Goal: Find specific page/section: Find specific page/section

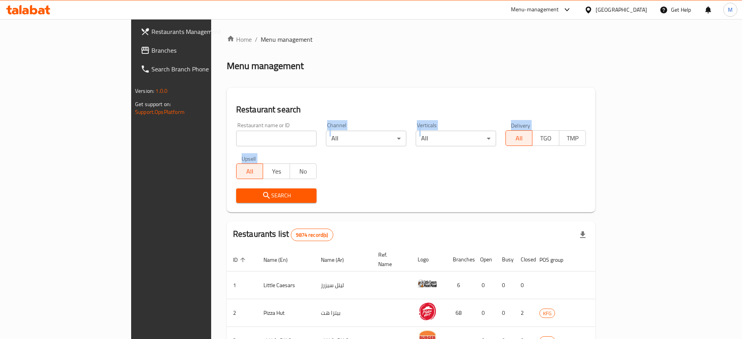
drag, startPoint x: 197, startPoint y: 154, endPoint x: 201, endPoint y: 138, distance: 16.0
click at [232, 141] on div "Restaurant name or ID Restaurant name or ID Channel All ​ Verticals All ​ Deliv…" at bounding box center [411, 163] width 359 height 90
